Goal: Complete application form

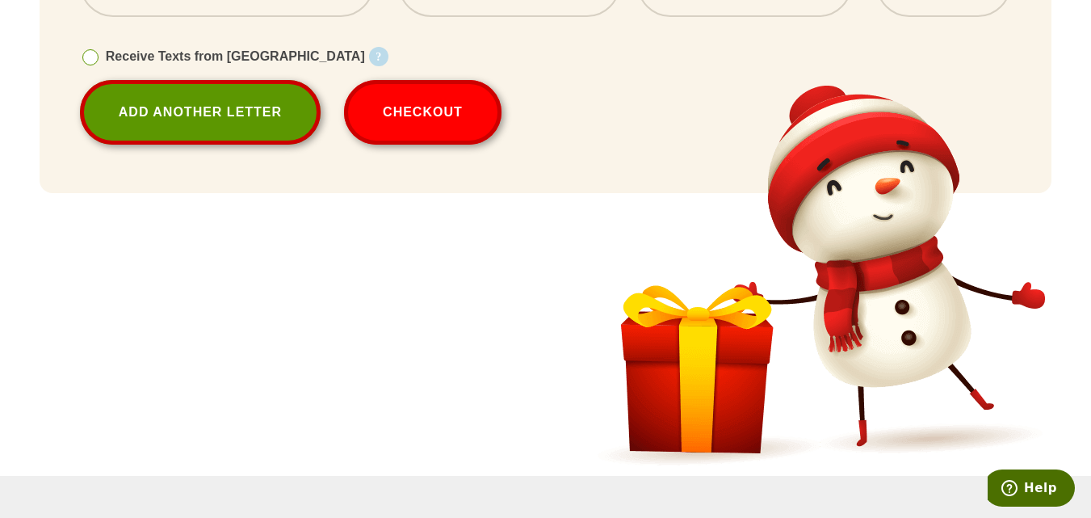
scroll to position [857, 0]
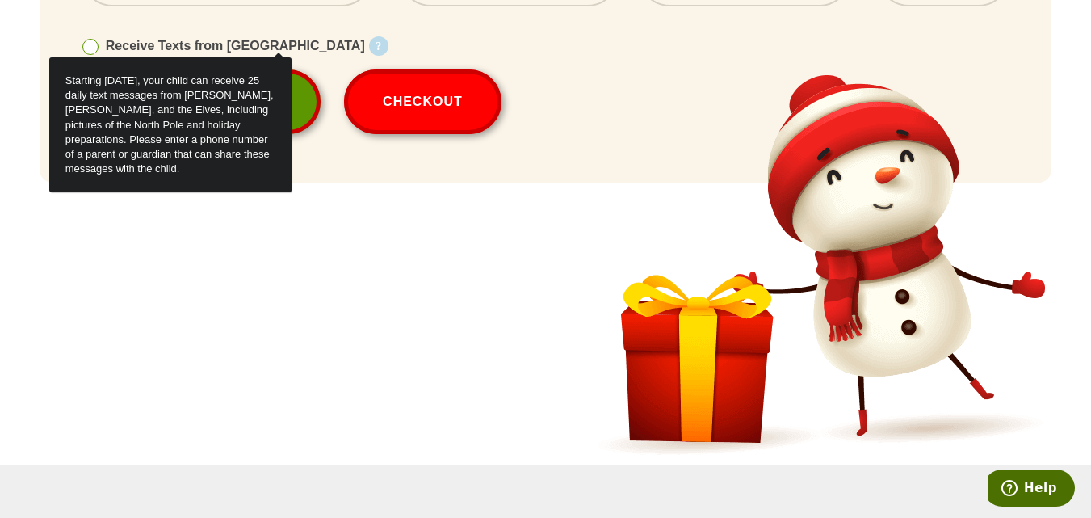
click at [262, 64] on p "Starting [DATE], your child can receive 25 daily text messages from [PERSON_NAM…" at bounding box center [170, 124] width 242 height 135
select select
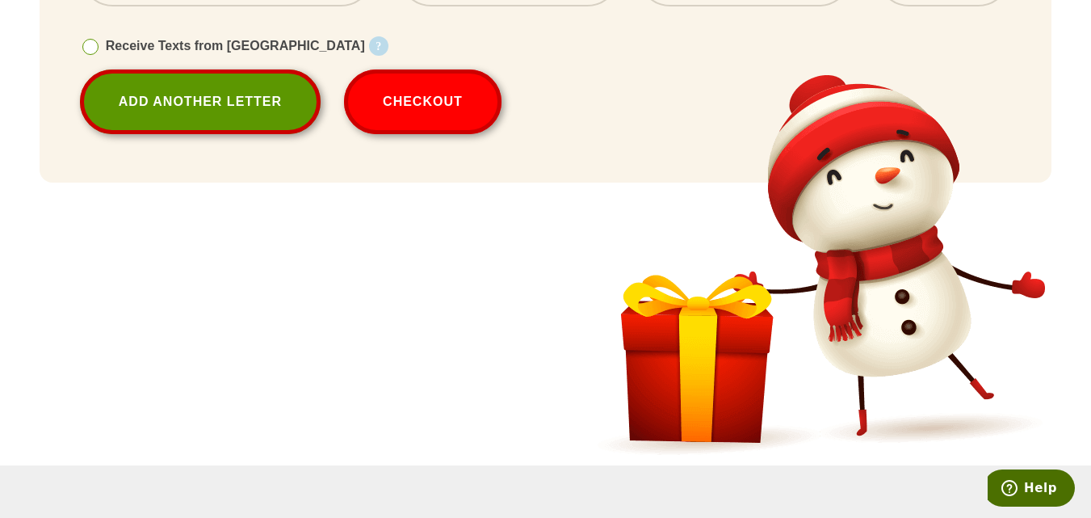
click at [82, 55] on span at bounding box center [90, 47] width 16 height 16
select select
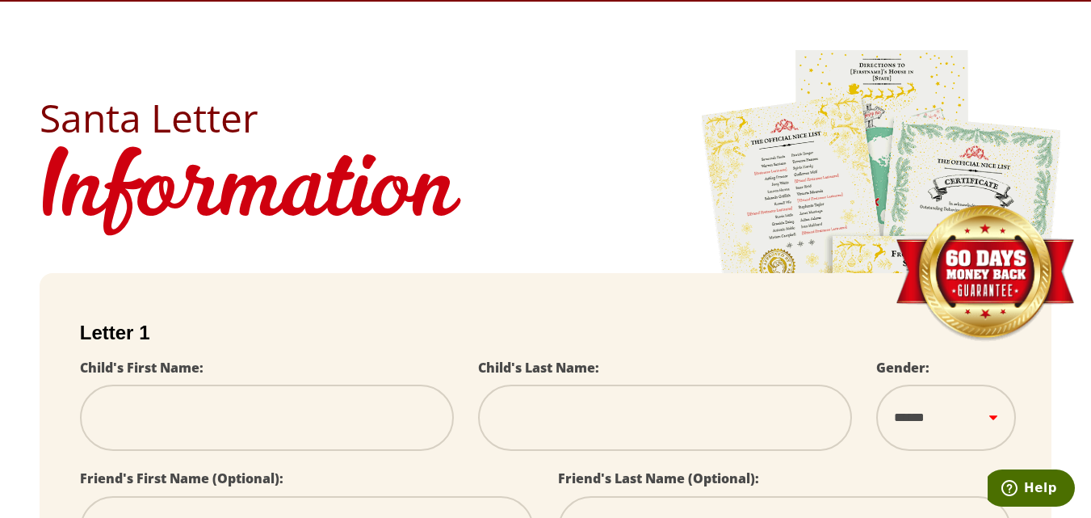
scroll to position [0, 0]
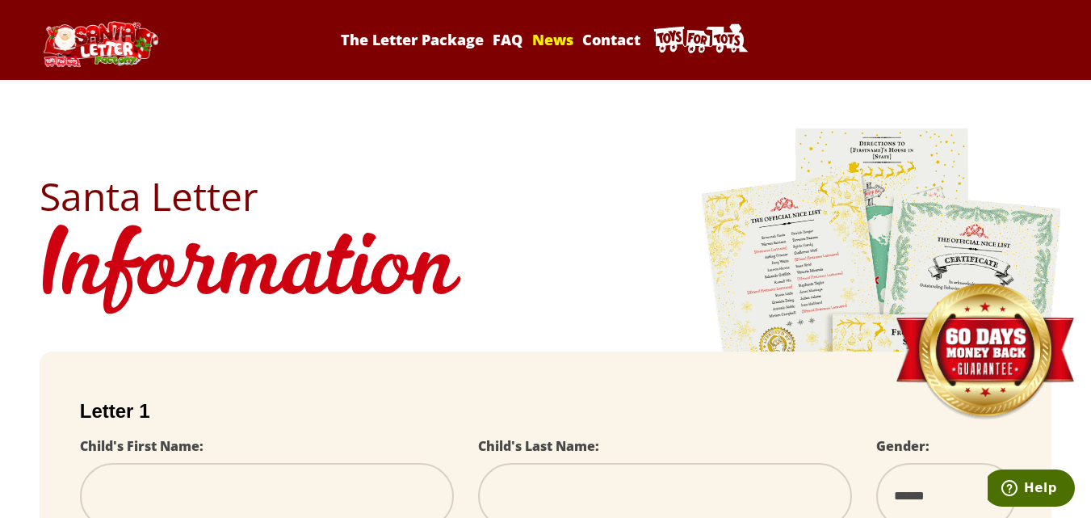
click at [552, 49] on link "News" at bounding box center [552, 39] width 47 height 19
select select
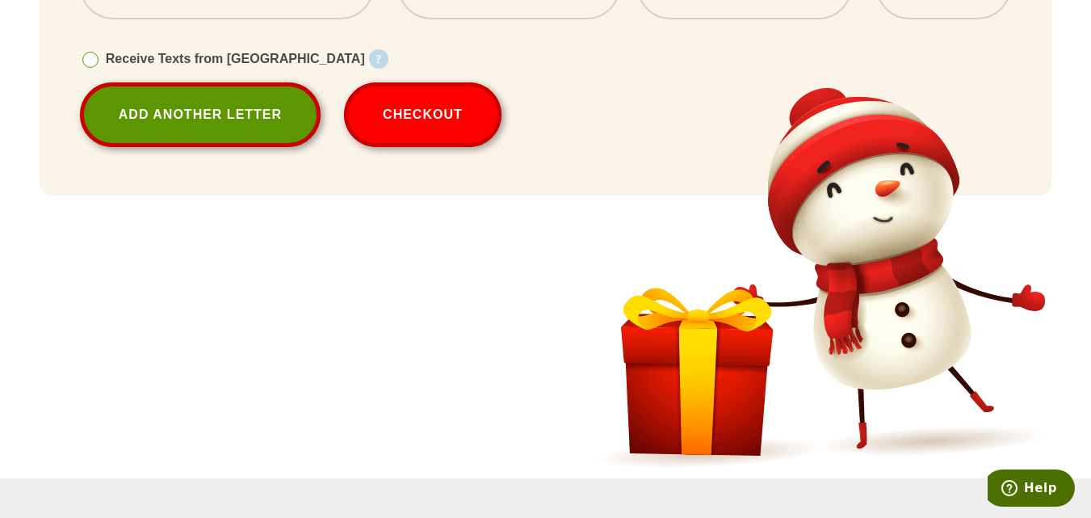
scroll to position [81, 0]
